Goal: Transaction & Acquisition: Obtain resource

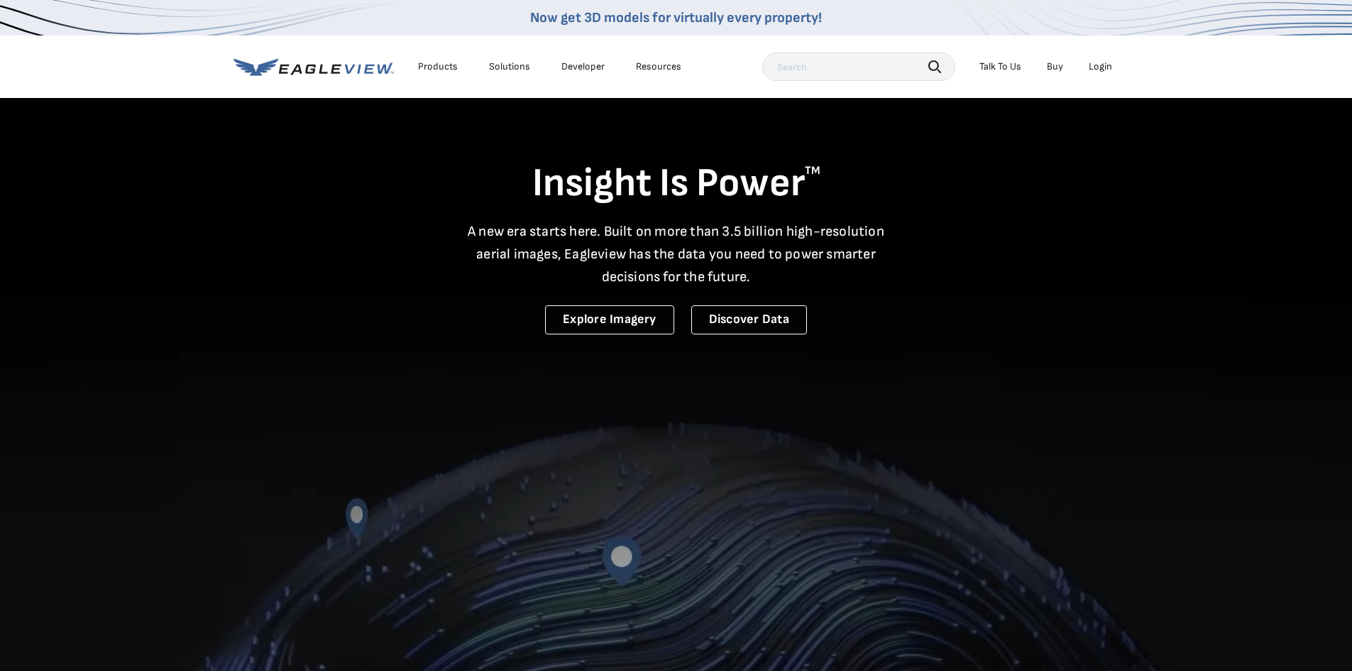
click at [1095, 62] on div "Login" at bounding box center [1099, 66] width 23 height 13
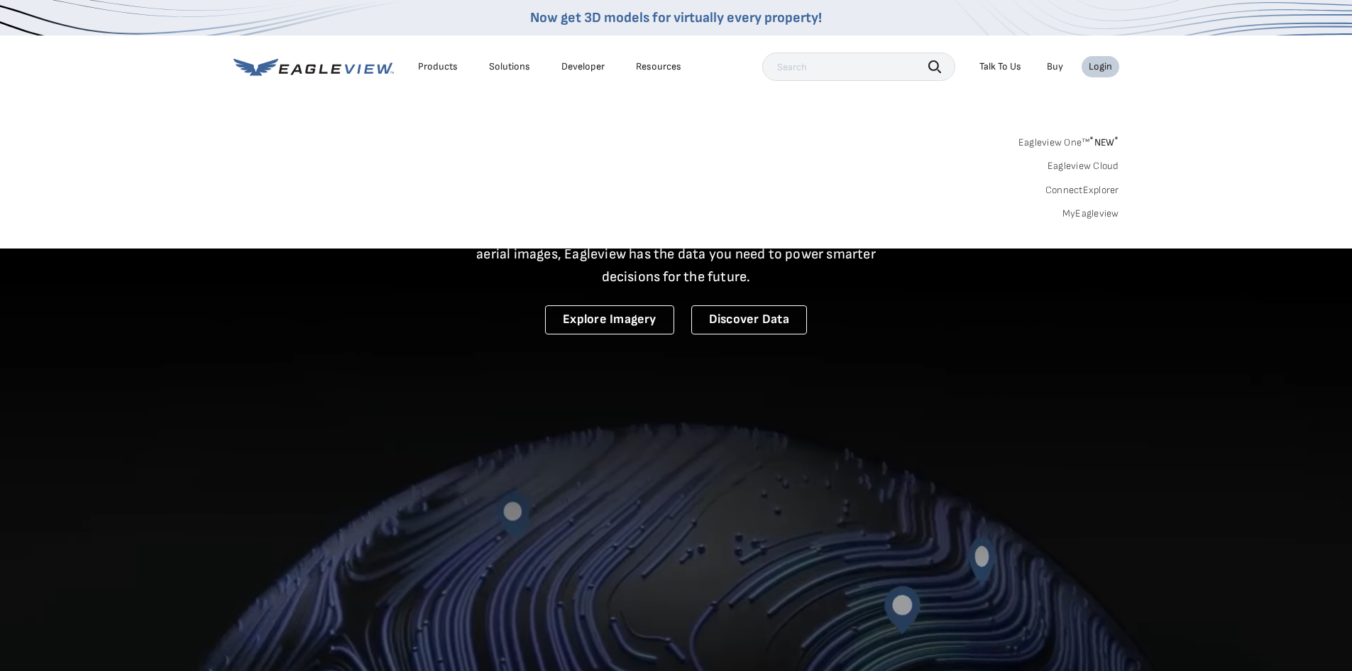
click at [1086, 214] on link "MyEagleview" at bounding box center [1090, 213] width 57 height 13
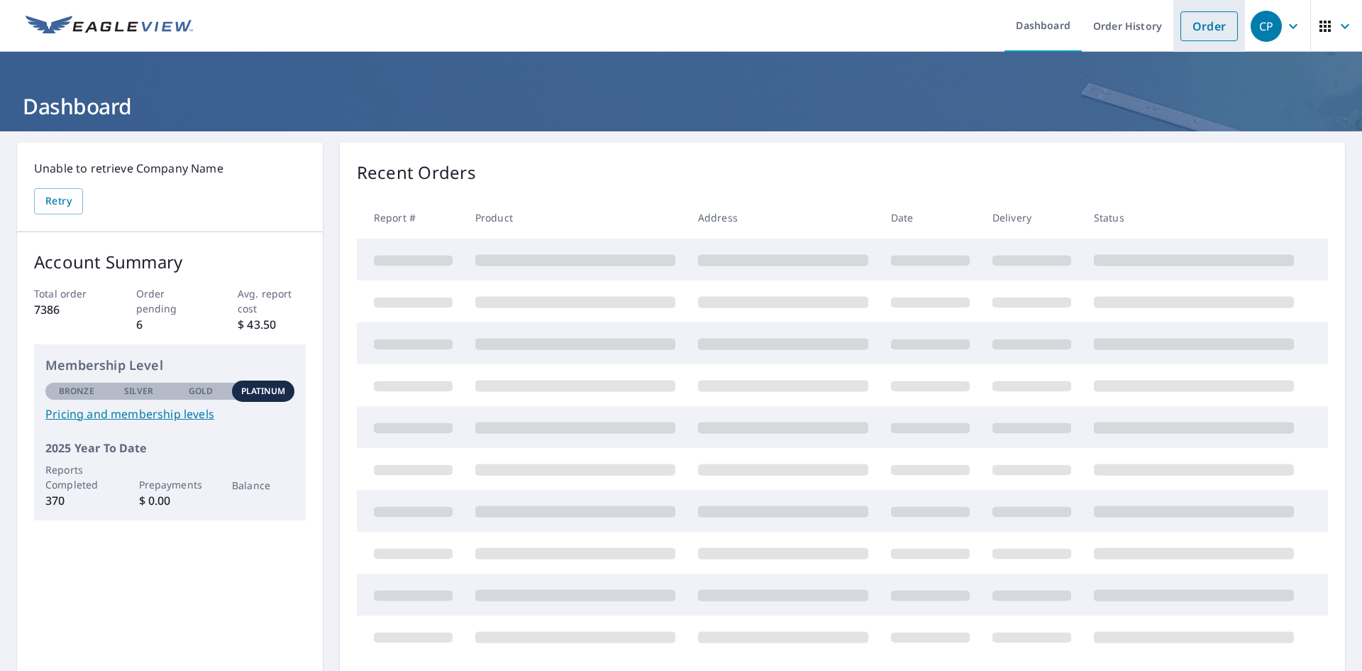
click at [1223, 34] on link "Order" at bounding box center [1209, 26] width 57 height 30
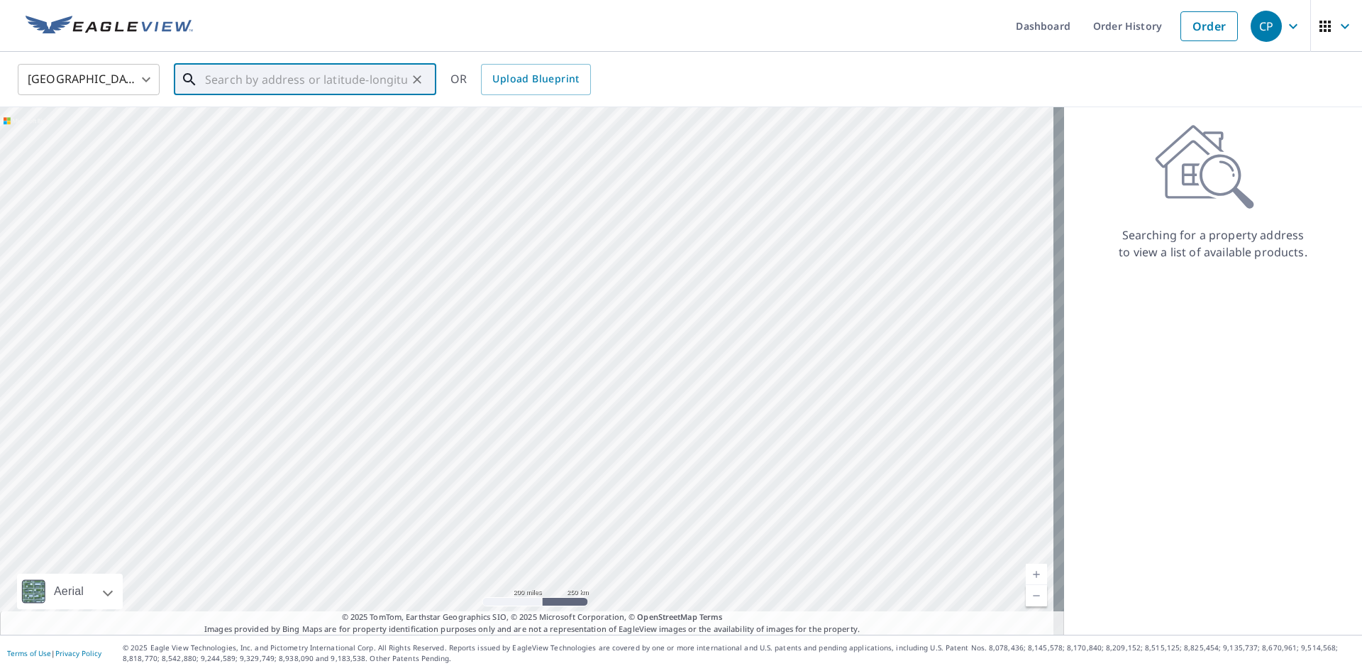
click at [287, 72] on input "text" at bounding box center [306, 80] width 202 height 40
click at [291, 140] on p "[GEOGRAPHIC_DATA]" at bounding box center [313, 136] width 223 height 14
type input "[STREET_ADDRESS]"
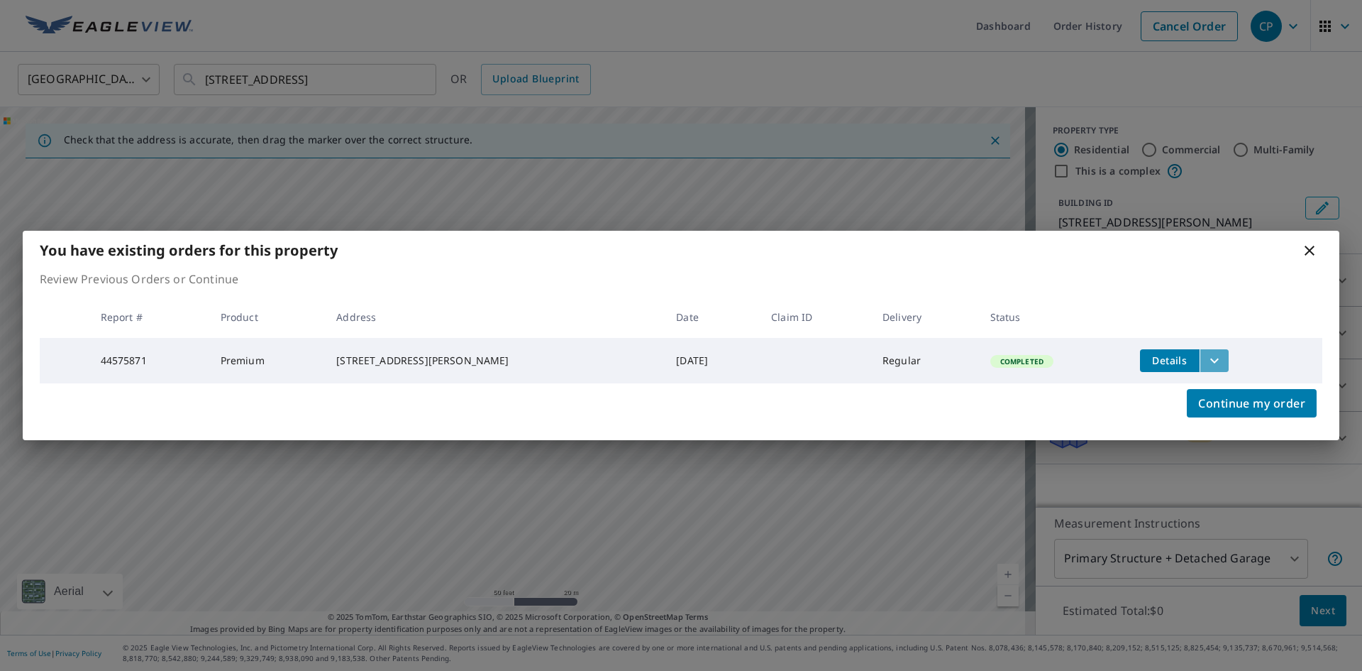
click at [1214, 363] on icon "filesDropdownBtn-44575871" at bounding box center [1214, 360] width 17 height 17
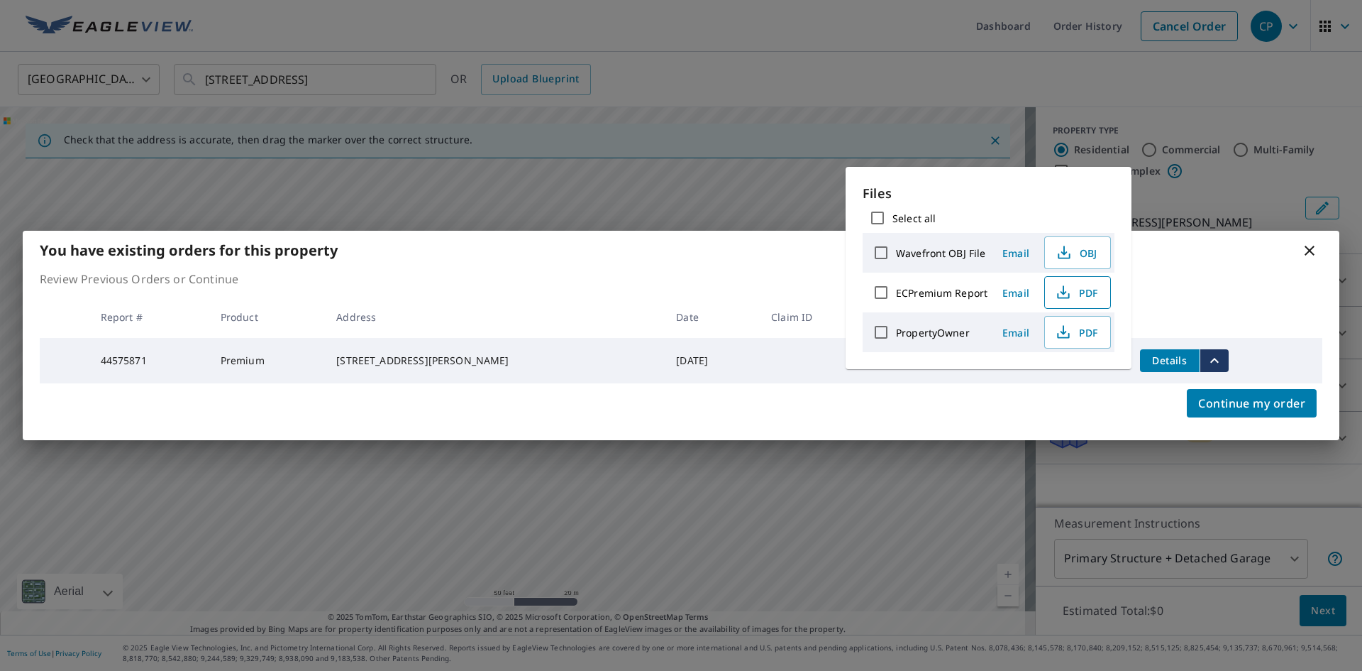
click at [1060, 298] on icon "button" at bounding box center [1063, 296] width 12 height 6
click at [1276, 260] on div "You have existing orders for this property" at bounding box center [681, 250] width 1317 height 39
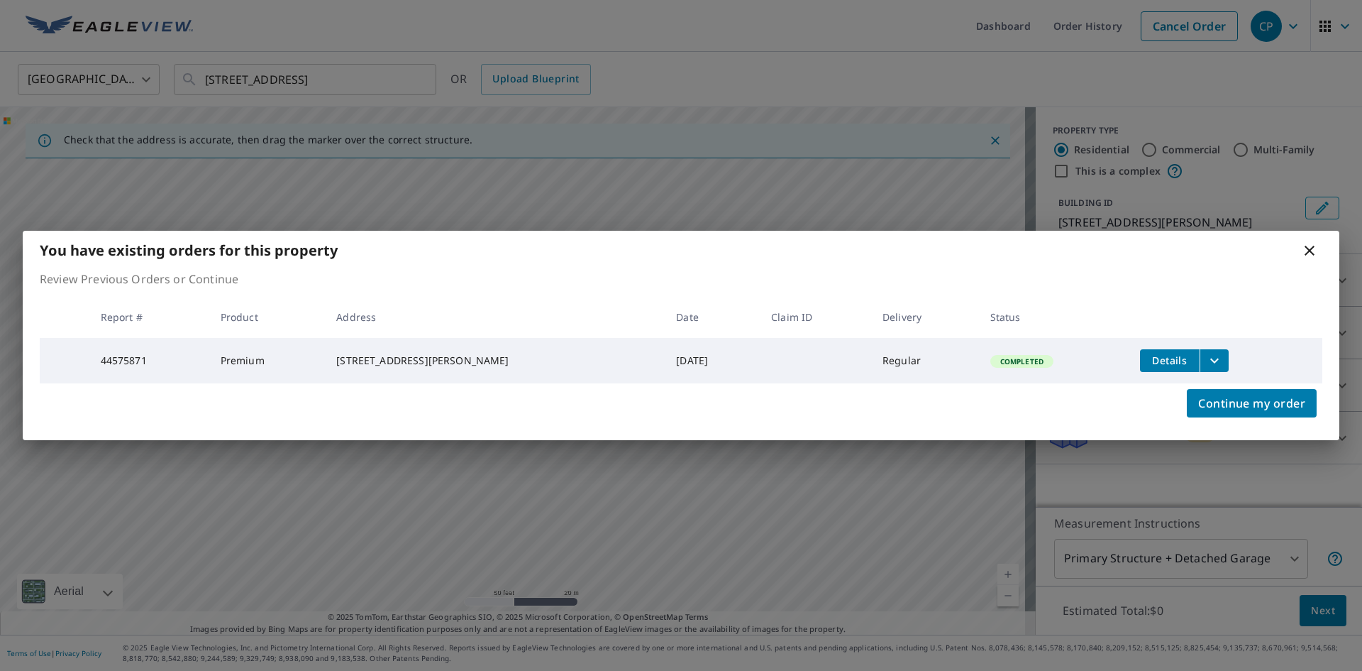
click at [1306, 251] on icon at bounding box center [1309, 250] width 17 height 17
